Goal: Task Accomplishment & Management: Use online tool/utility

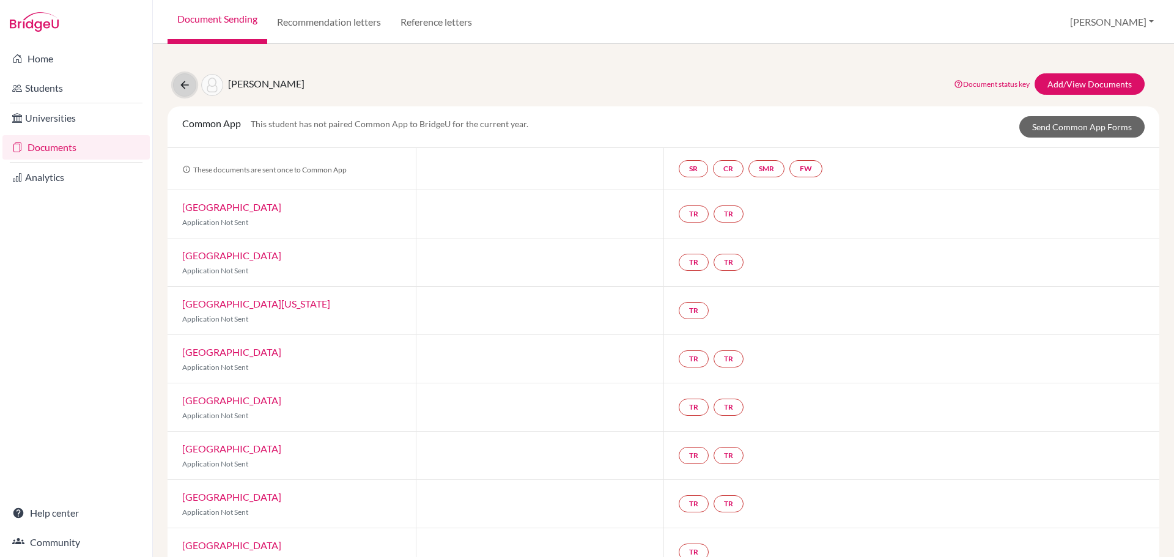
click at [185, 86] on icon at bounding box center [185, 85] width 12 height 12
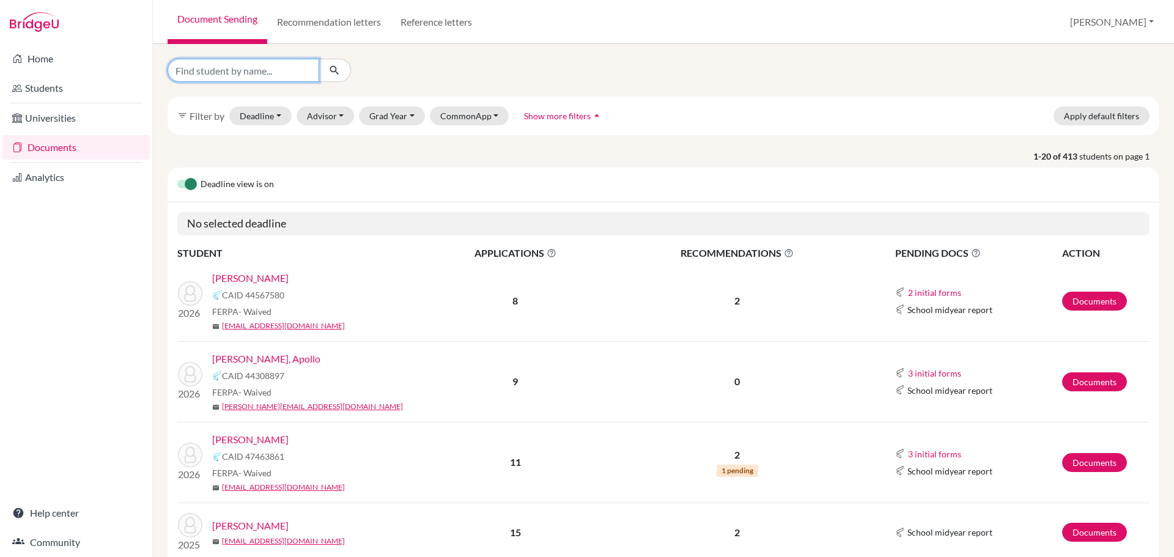
click at [241, 74] on input "Find student by name..." at bounding box center [244, 70] width 152 height 23
type input "berko"
click at [1079, 295] on link "Documents" at bounding box center [1094, 301] width 65 height 19
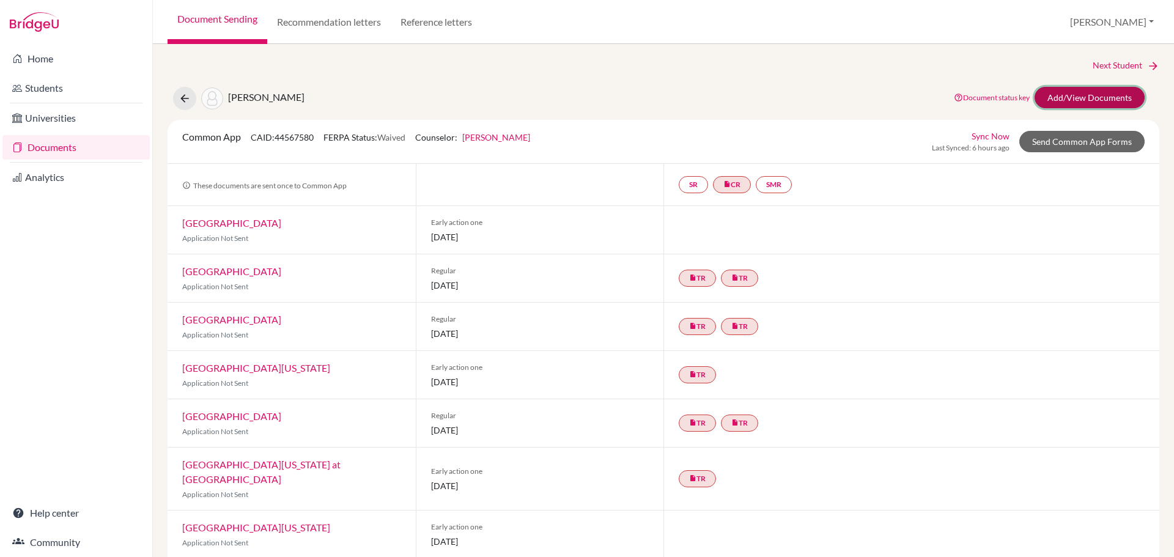
click at [1079, 99] on link "Add/View Documents" at bounding box center [1090, 97] width 110 height 21
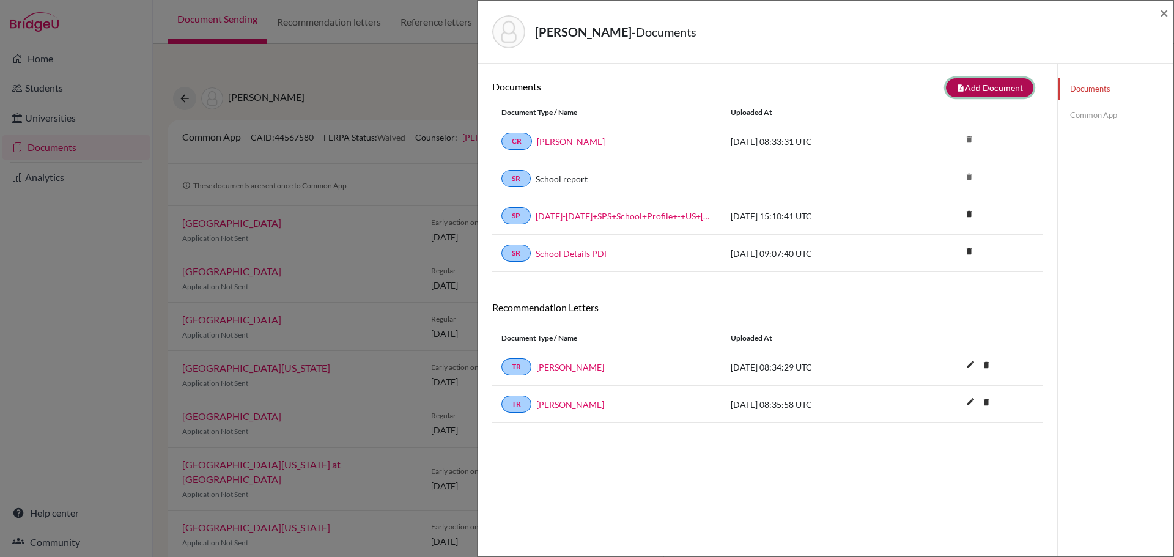
click at [988, 93] on button "note_add Add Document" at bounding box center [989, 87] width 87 height 19
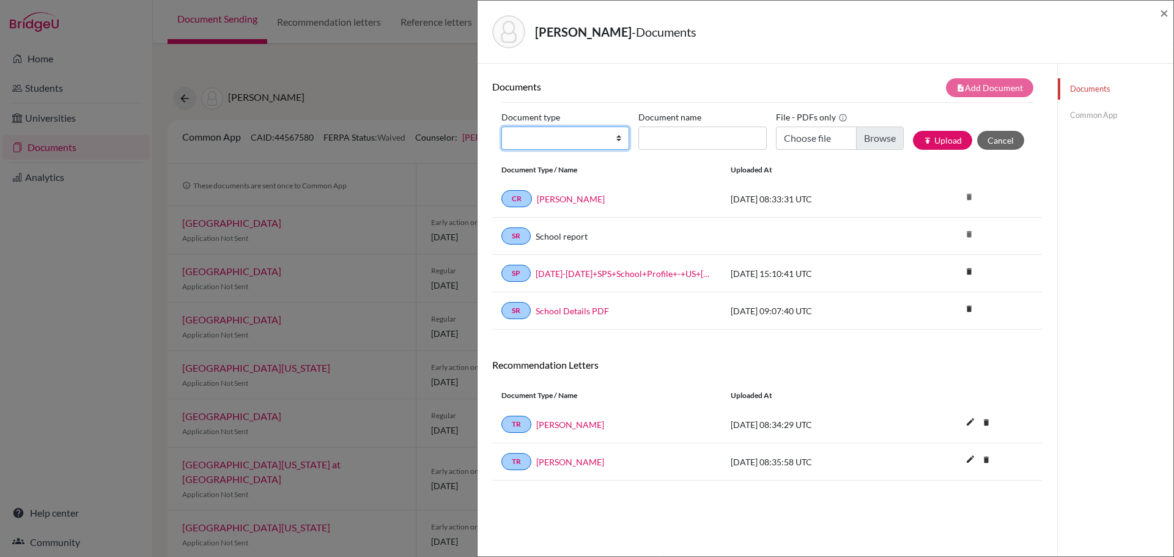
click at [616, 140] on select "Change explanation for Common App reports Counselor recommendation Internationa…" at bounding box center [565, 138] width 128 height 23
select select "2"
click at [501, 127] on select "Change explanation for Common App reports Counselor recommendation Internationa…" at bounding box center [565, 138] width 128 height 23
click at [692, 134] on input "Document name" at bounding box center [702, 138] width 128 height 23
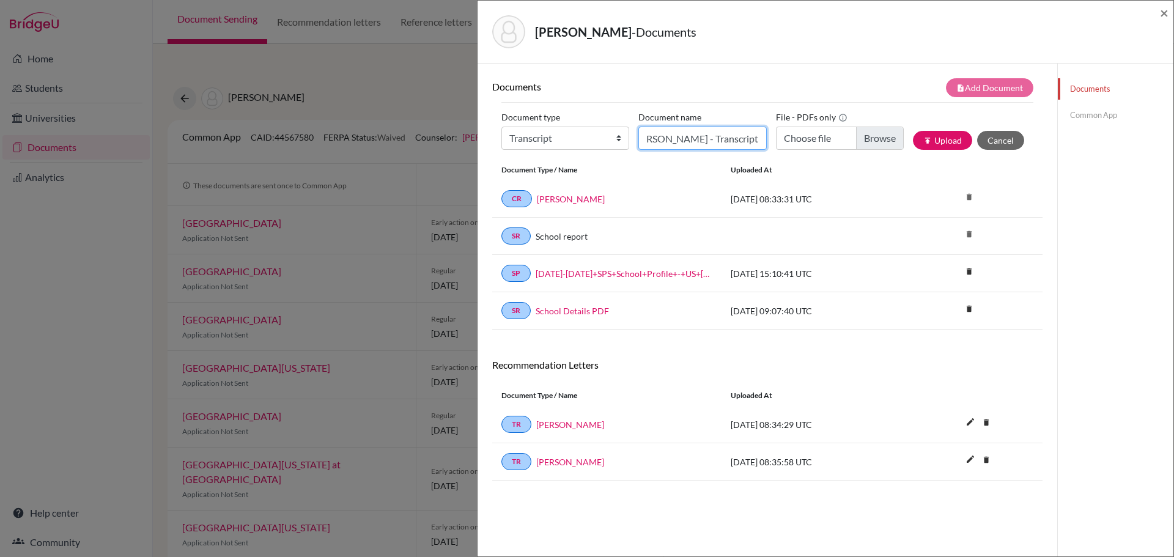
type input "Berko-Boateng, Andrew - Transcript"
click at [871, 133] on input "Choose file" at bounding box center [840, 138] width 128 height 23
type input "C:\fakepath\Berko-Boateng, Andrew - Transcript.pdf"
click at [938, 141] on button "publish Upload" at bounding box center [942, 140] width 59 height 19
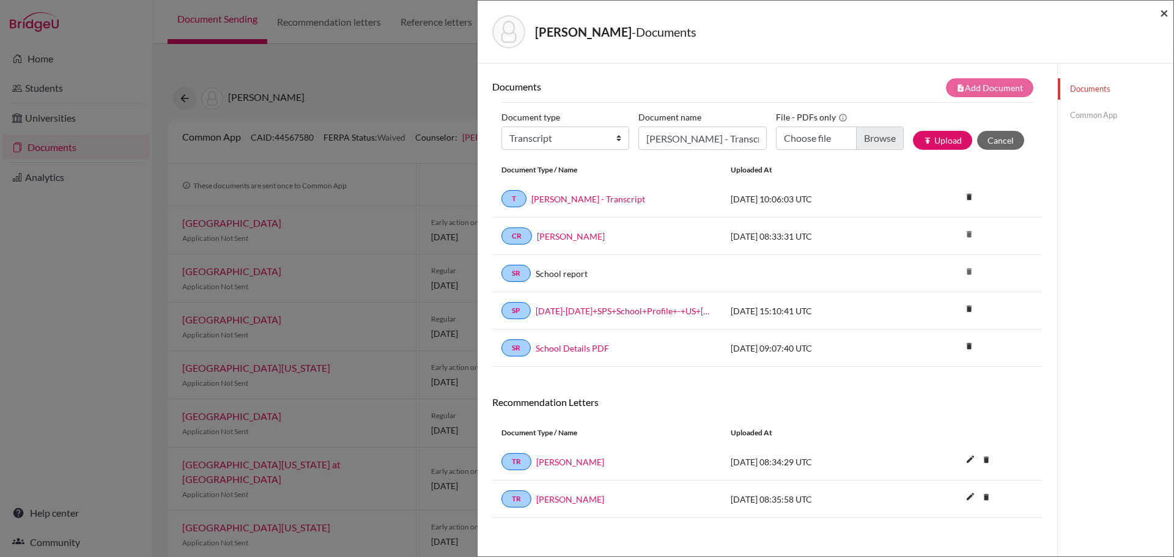
click at [1163, 13] on span "×" at bounding box center [1164, 13] width 9 height 18
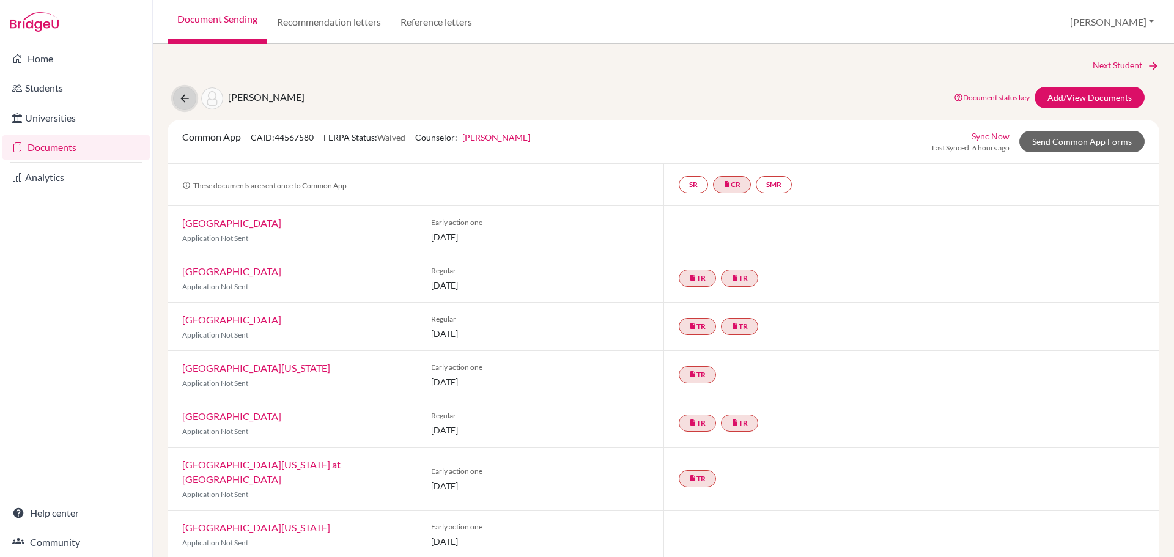
click at [178, 99] on button at bounding box center [184, 98] width 23 height 23
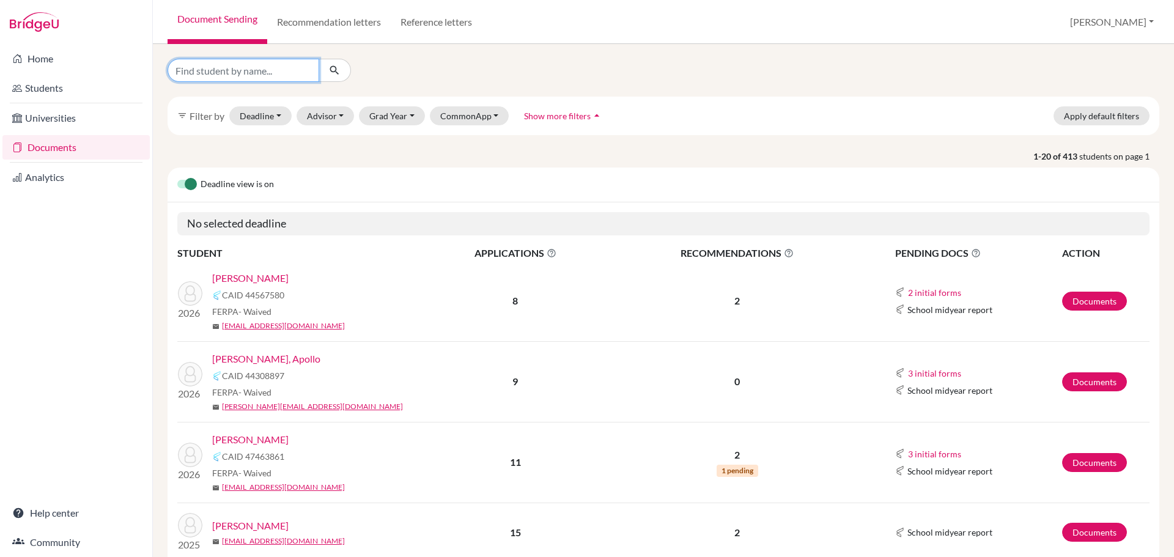
click at [261, 71] on input "Find student by name..." at bounding box center [244, 70] width 152 height 23
type input "dwiv"
click button "submit" at bounding box center [335, 70] width 32 height 23
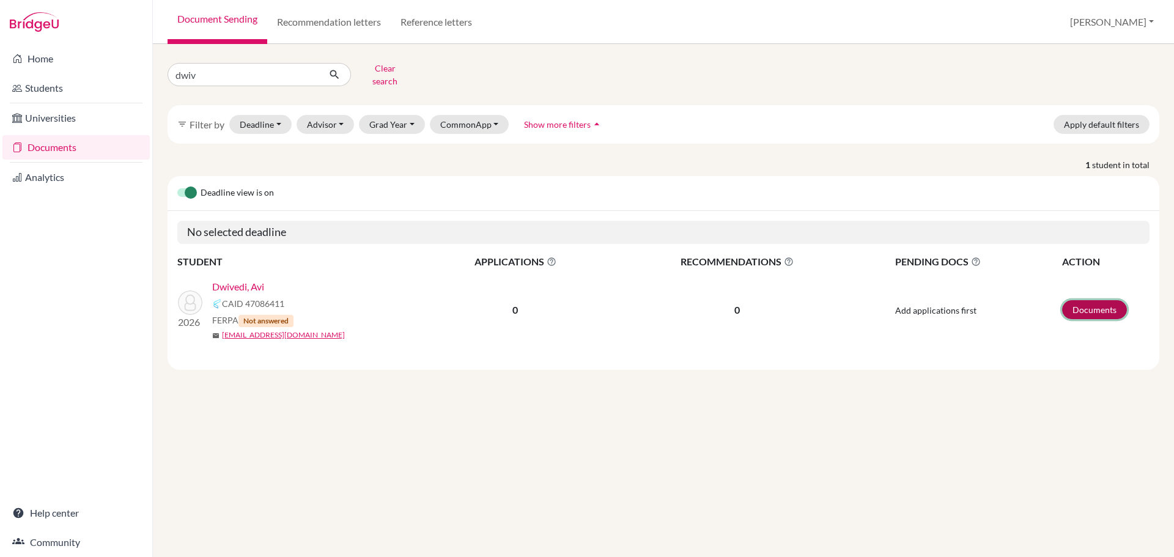
click at [1093, 302] on link "Documents" at bounding box center [1094, 309] width 65 height 19
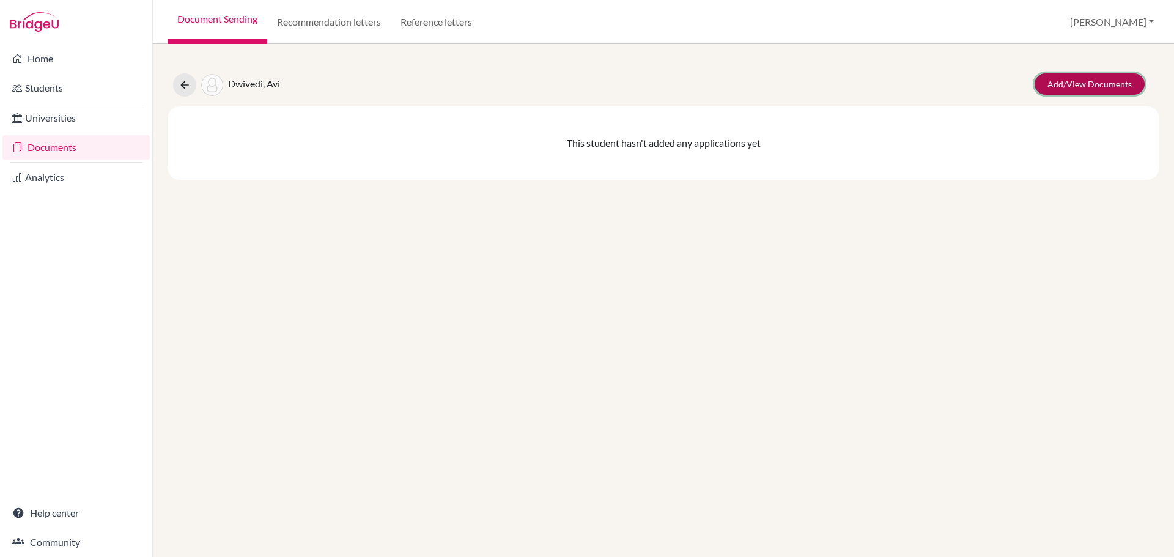
click at [1078, 86] on link "Add/View Documents" at bounding box center [1090, 83] width 110 height 21
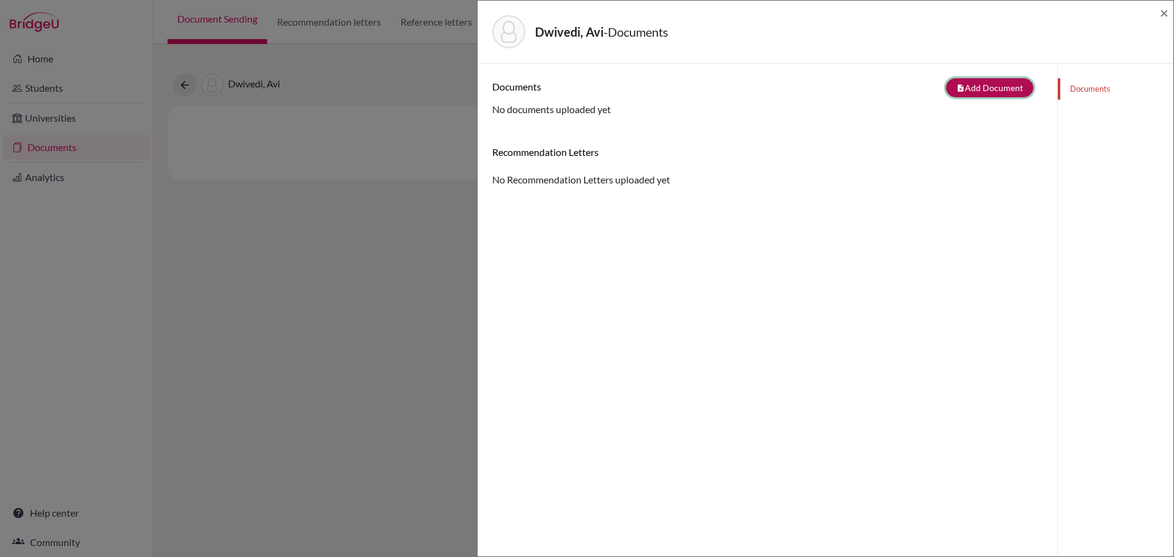
click at [985, 86] on button "note_add Add Document" at bounding box center [989, 87] width 87 height 19
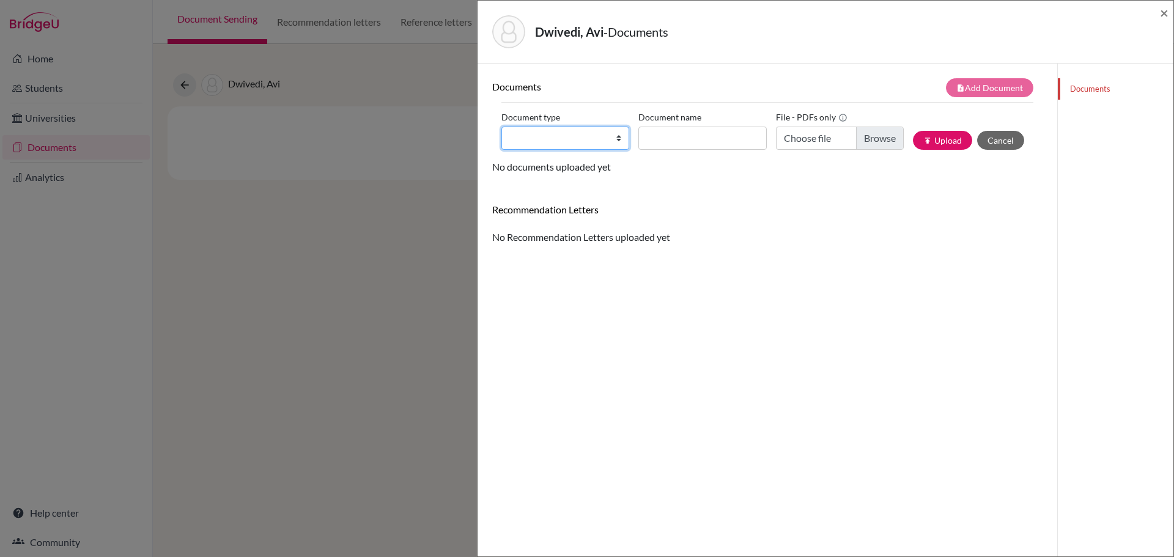
click at [616, 141] on select "Change explanation for Common App reports Counselor recommendation Internationa…" at bounding box center [565, 138] width 128 height 23
select select "2"
click at [501, 127] on select "Change explanation for Common App reports Counselor recommendation Internationa…" at bounding box center [565, 138] width 128 height 23
click at [680, 140] on input "Document name" at bounding box center [702, 138] width 128 height 23
type input "Dwivedi, Avi - Transcript"
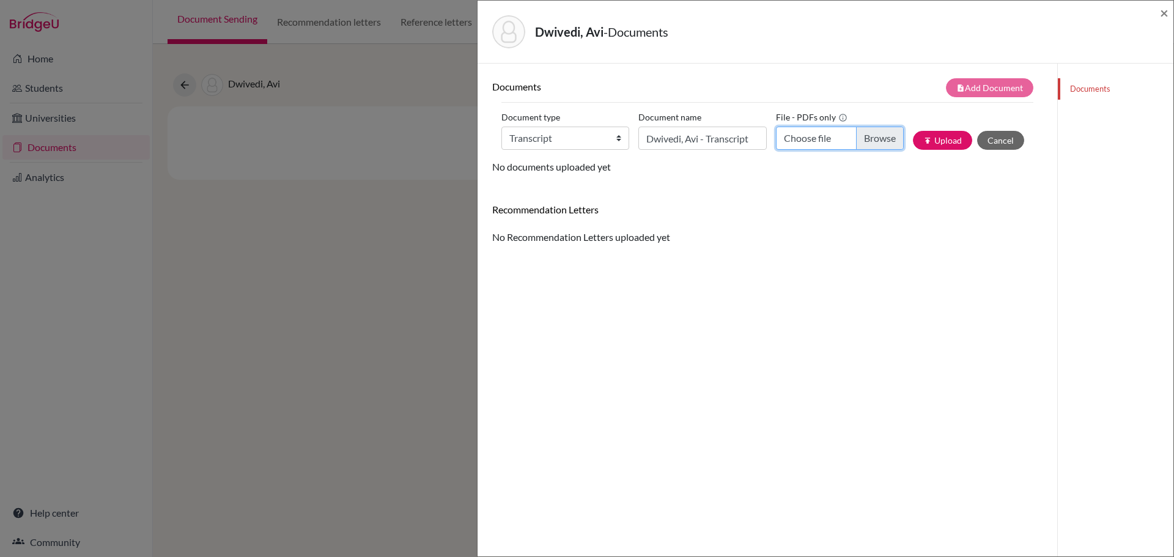
click at [867, 139] on input "Choose file" at bounding box center [840, 138] width 128 height 23
type input "C:\fakepath\Dwivedi, Avi - Transcript.pdf"
click at [942, 136] on button "publish Upload" at bounding box center [942, 140] width 59 height 19
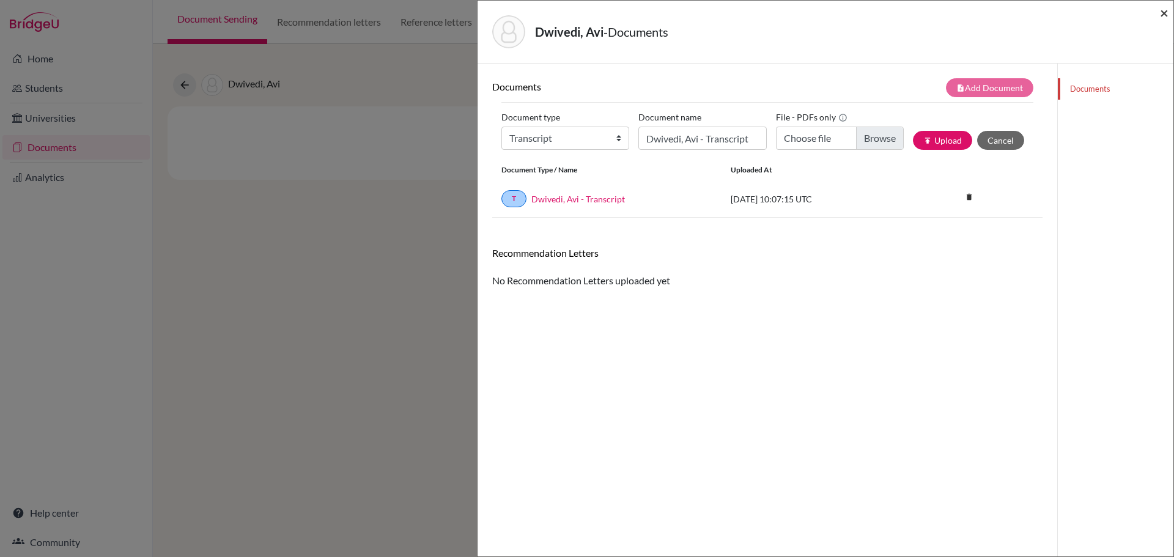
click at [1160, 13] on span "×" at bounding box center [1164, 13] width 9 height 18
